Goal: Information Seeking & Learning: Learn about a topic

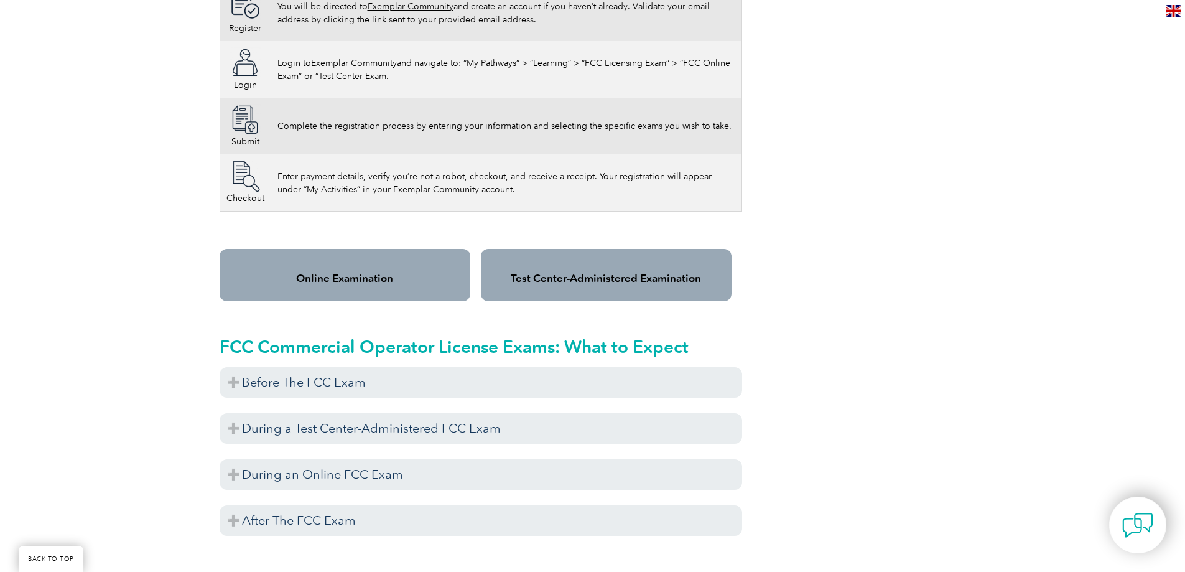
scroll to position [995, 0]
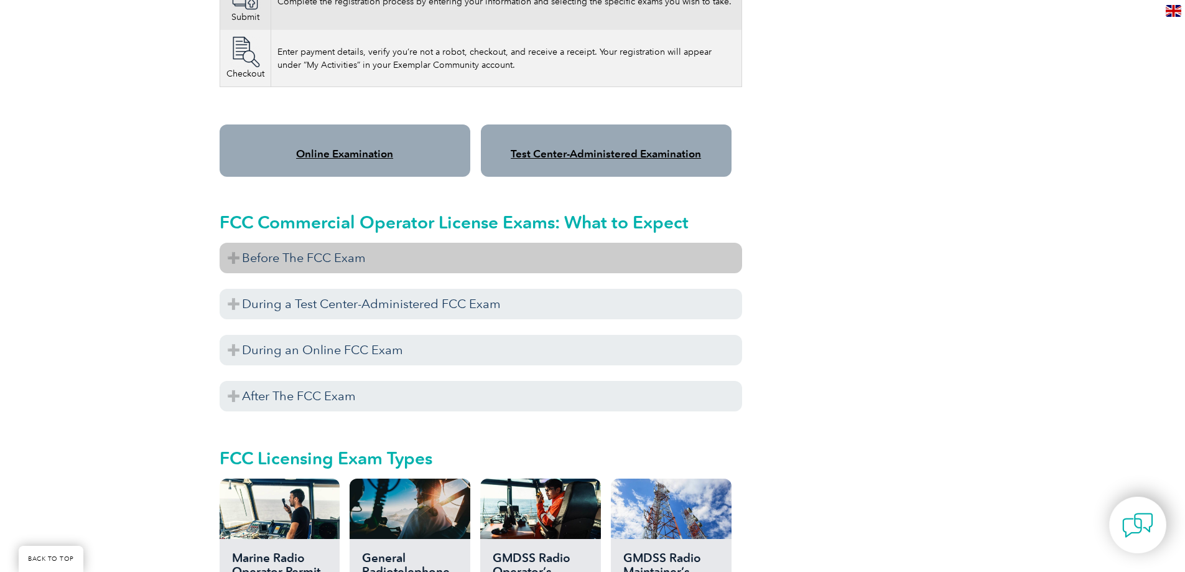
click at [286, 260] on h3 "Before The FCC Exam" at bounding box center [481, 258] width 523 height 30
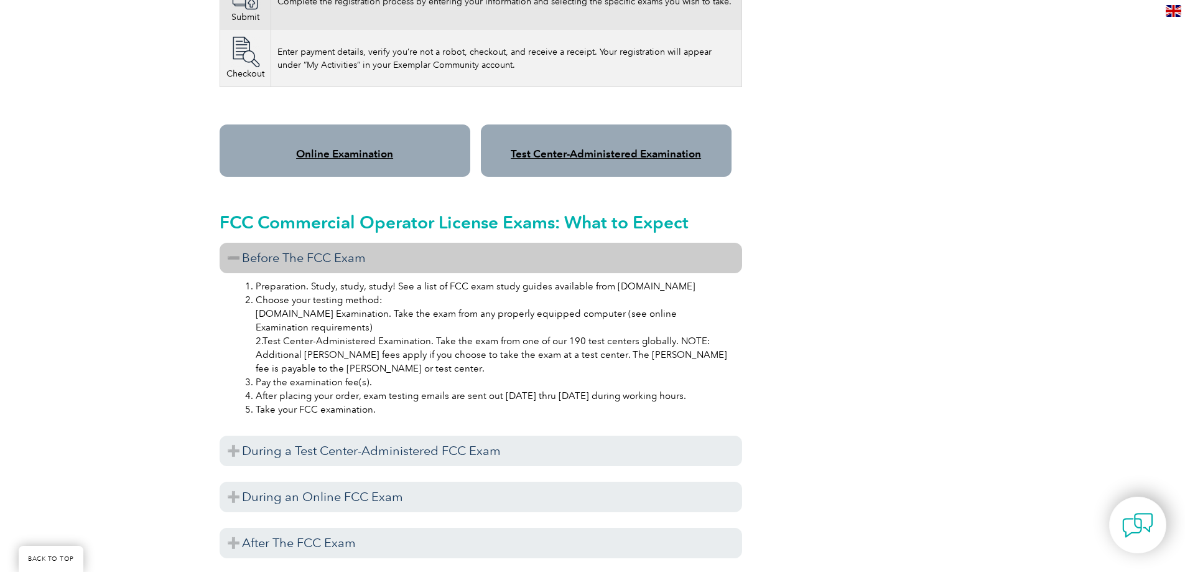
scroll to position [1120, 0]
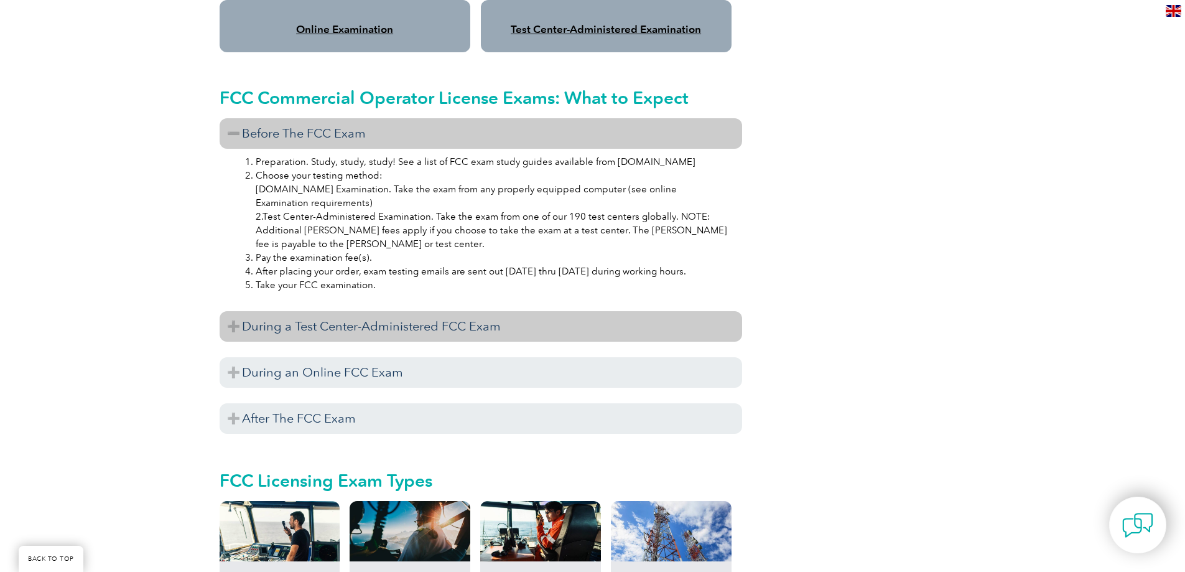
click at [236, 320] on h3 "During a Test Center-Administered FCC Exam" at bounding box center [481, 326] width 523 height 30
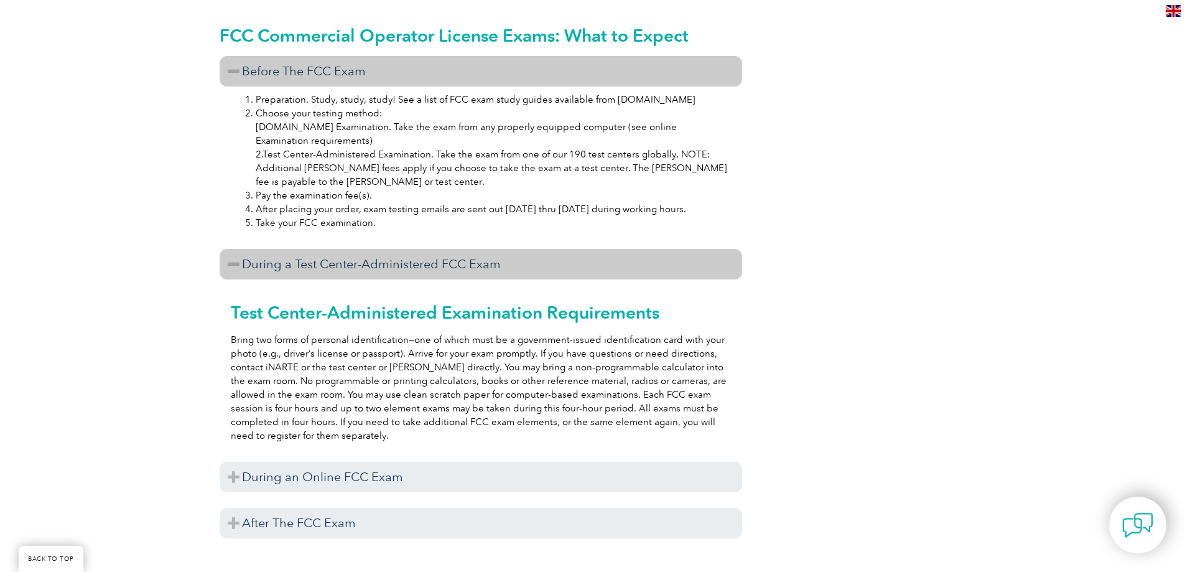
scroll to position [1307, 0]
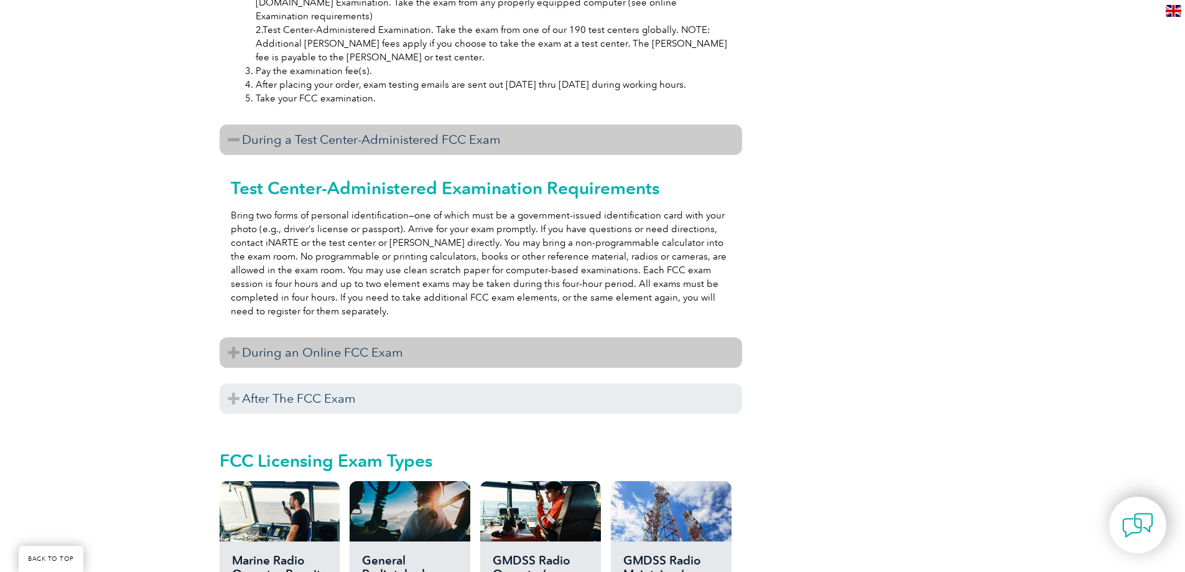
click at [261, 357] on h3 "During an Online FCC Exam" at bounding box center [481, 352] width 523 height 30
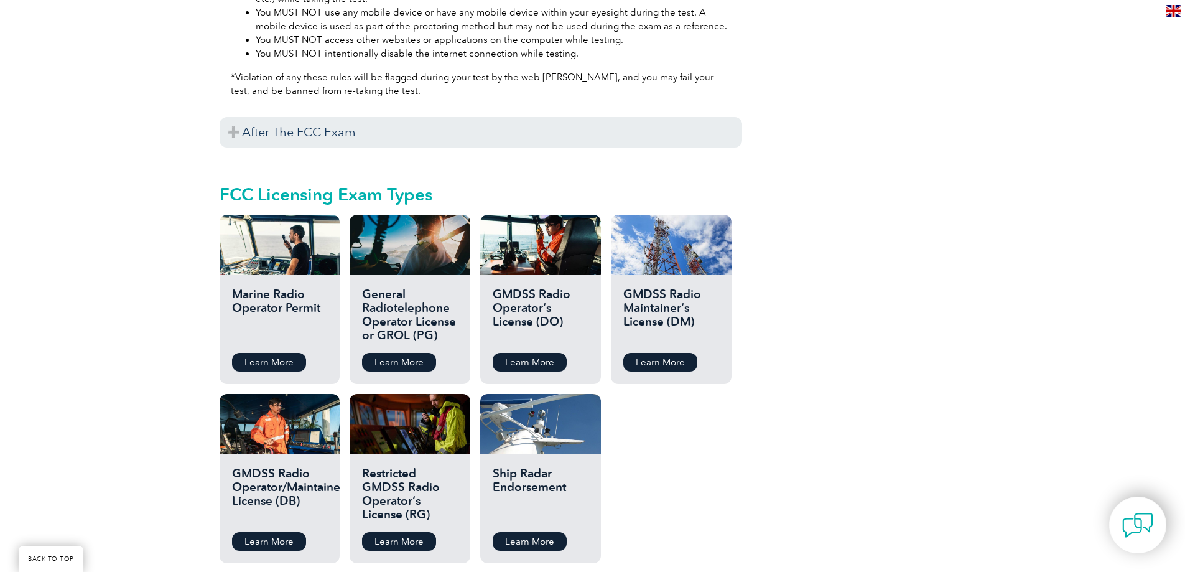
scroll to position [2115, 0]
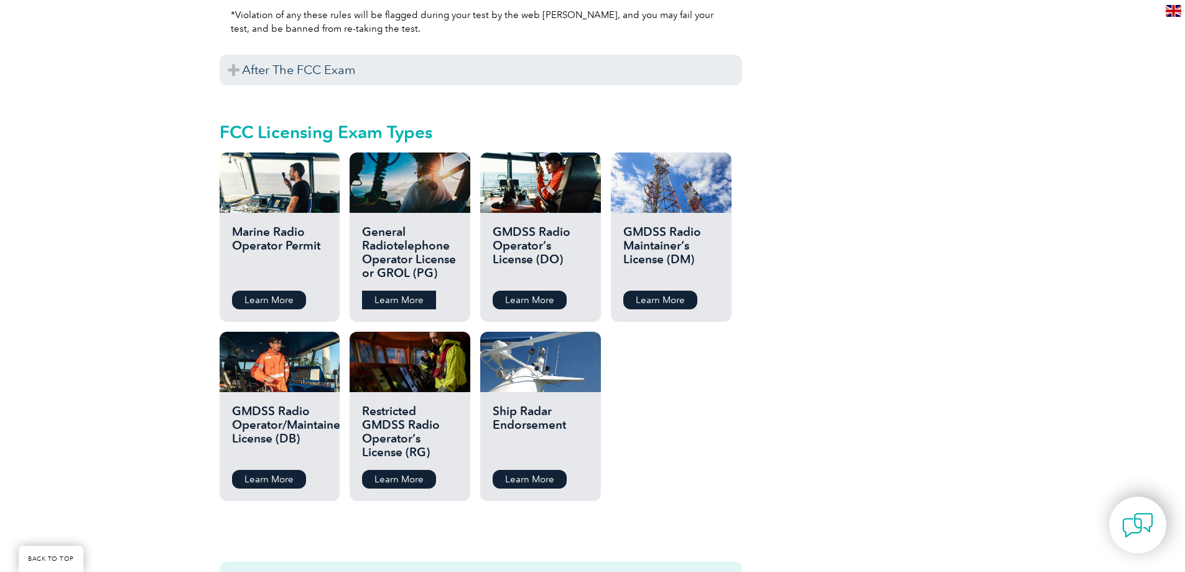
click at [402, 294] on link "Learn More" at bounding box center [399, 300] width 74 height 19
click at [407, 320] on div "General Radiotelephone Operator License or GROL (PG) Learn More" at bounding box center [410, 267] width 120 height 109
click at [409, 307] on link "Learn More" at bounding box center [399, 300] width 74 height 19
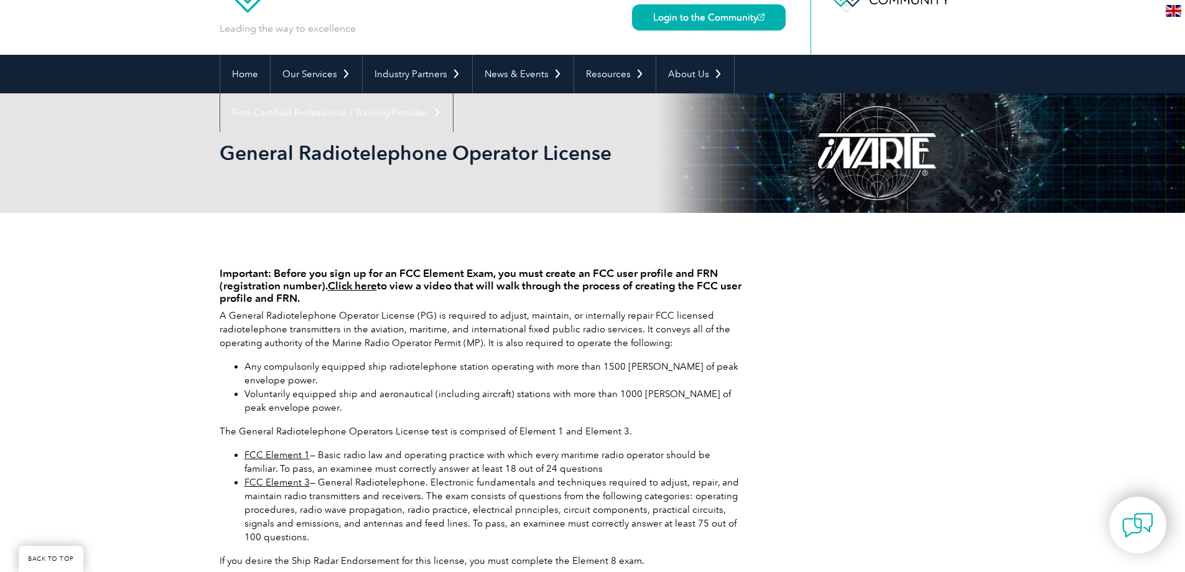
scroll to position [187, 0]
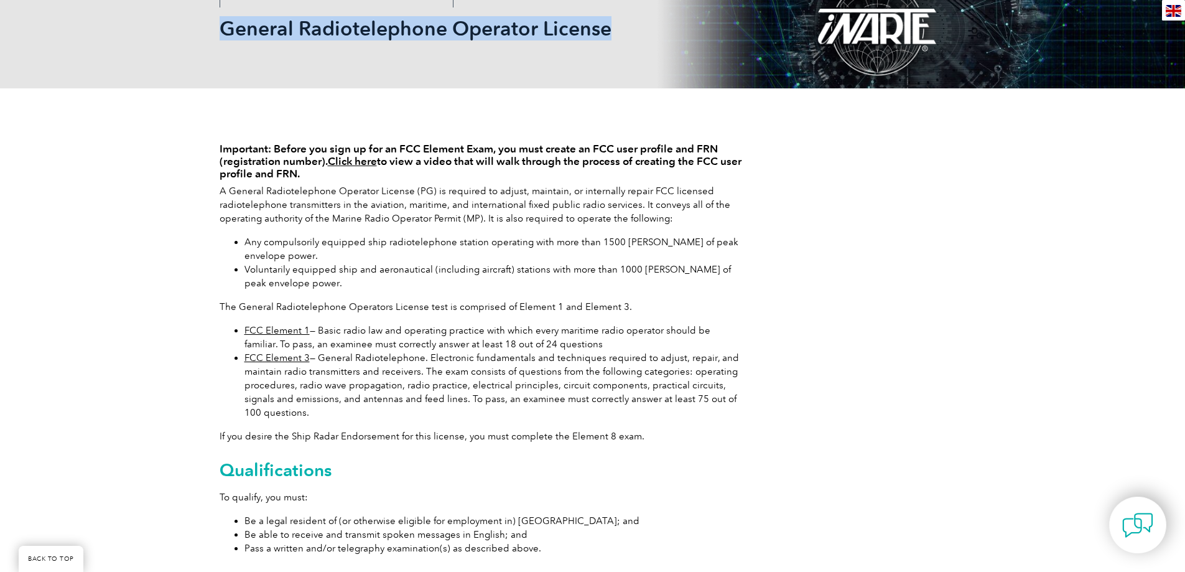
drag, startPoint x: 223, startPoint y: 30, endPoint x: 613, endPoint y: 22, distance: 389.6
click at [613, 22] on h2 "General Radiotelephone Operator License" at bounding box center [481, 29] width 523 height 20
copy h2 "General Radiotelephone Operator License"
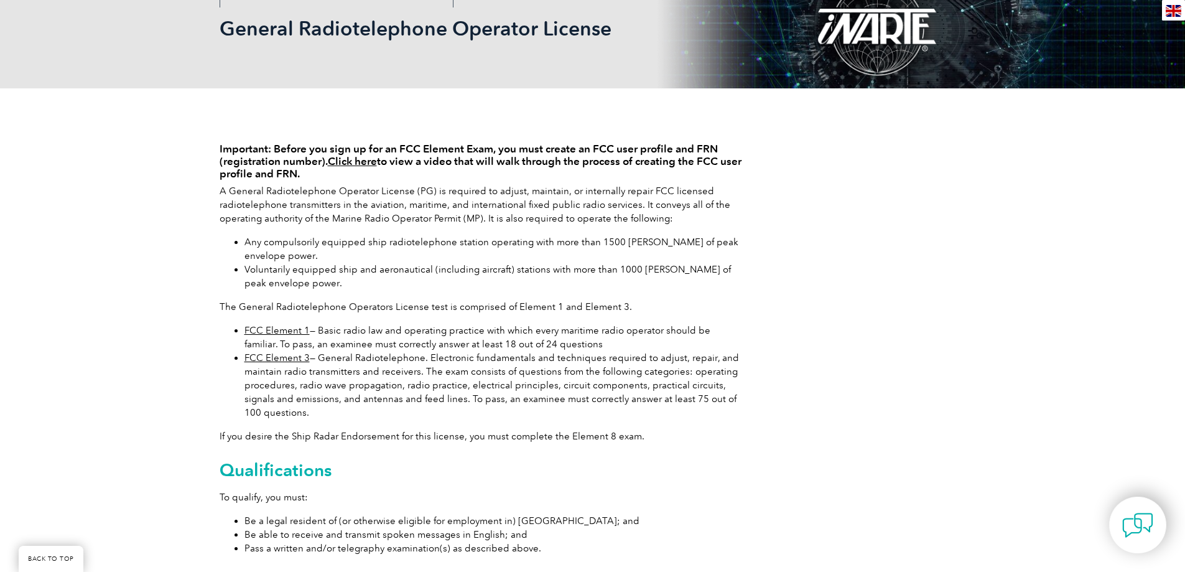
click at [119, 304] on div "Important: Before you sign up for an FCC Element Exam, you must create an FCC u…" at bounding box center [592, 378] width 1185 height 581
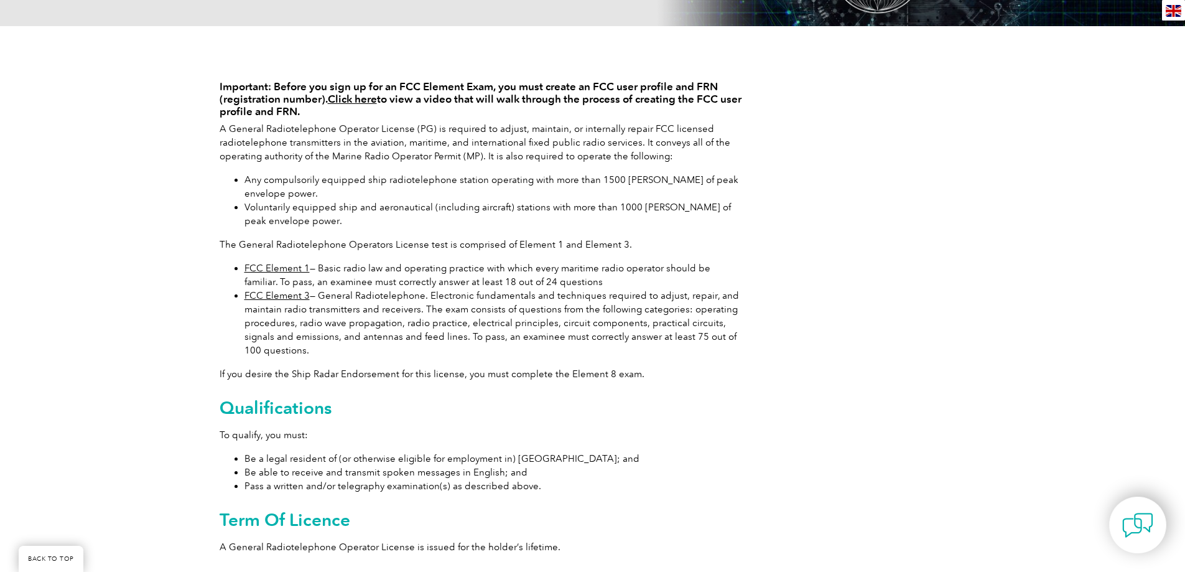
scroll to position [62, 0]
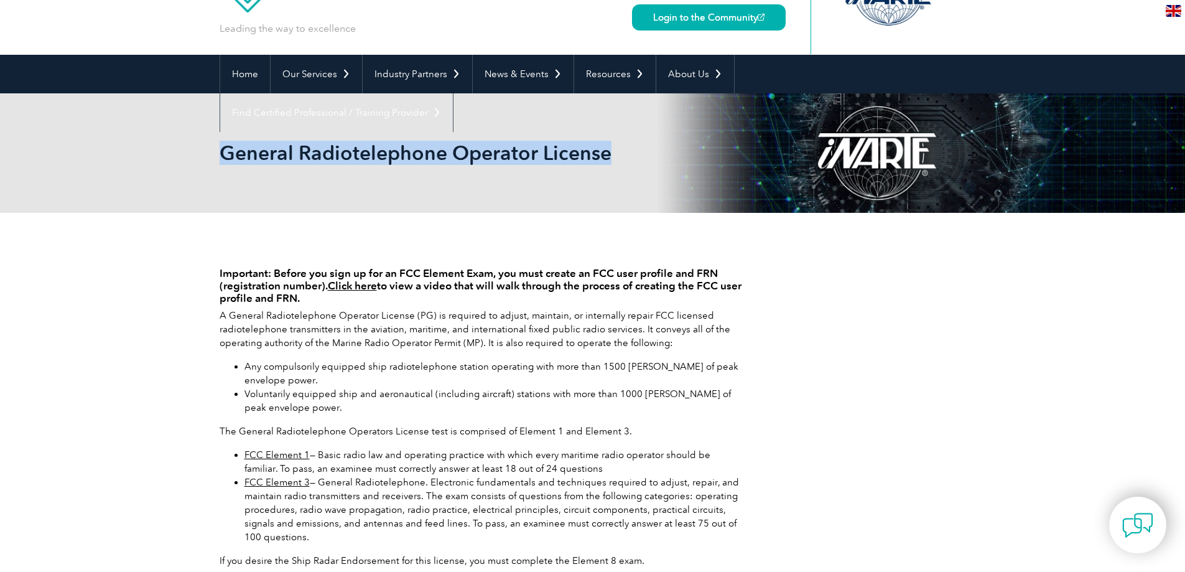
drag, startPoint x: 223, startPoint y: 153, endPoint x: 593, endPoint y: 151, distance: 370.2
click at [610, 146] on h2 "General Radiotelephone Operator License" at bounding box center [481, 153] width 523 height 20
copy h2 "General Radiotelephone Operator License"
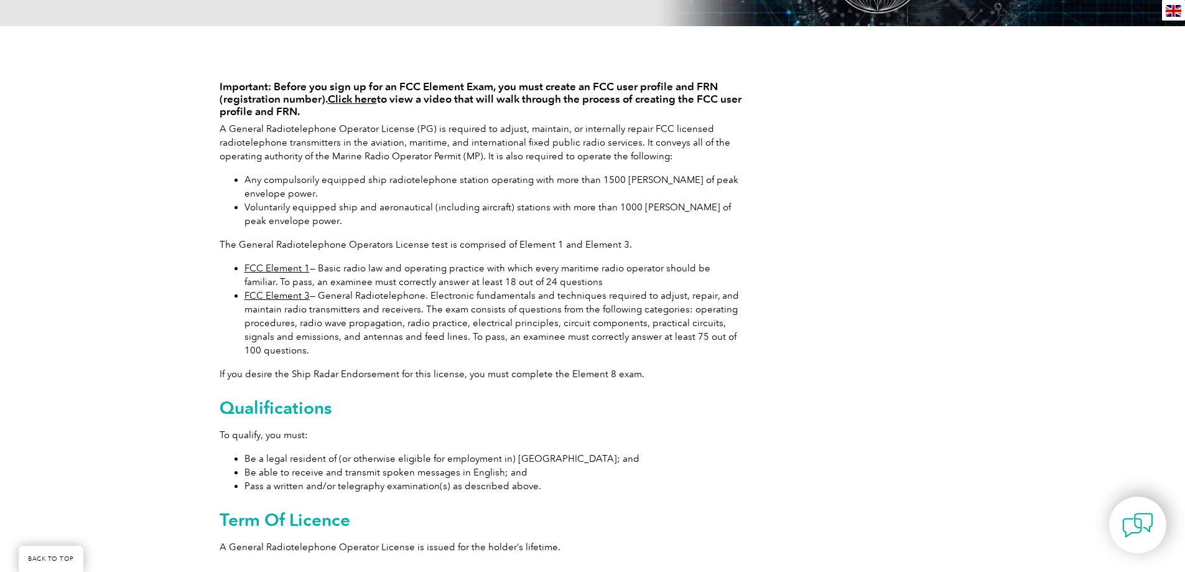
scroll to position [311, 0]
